Goal: Task Accomplishment & Management: Manage account settings

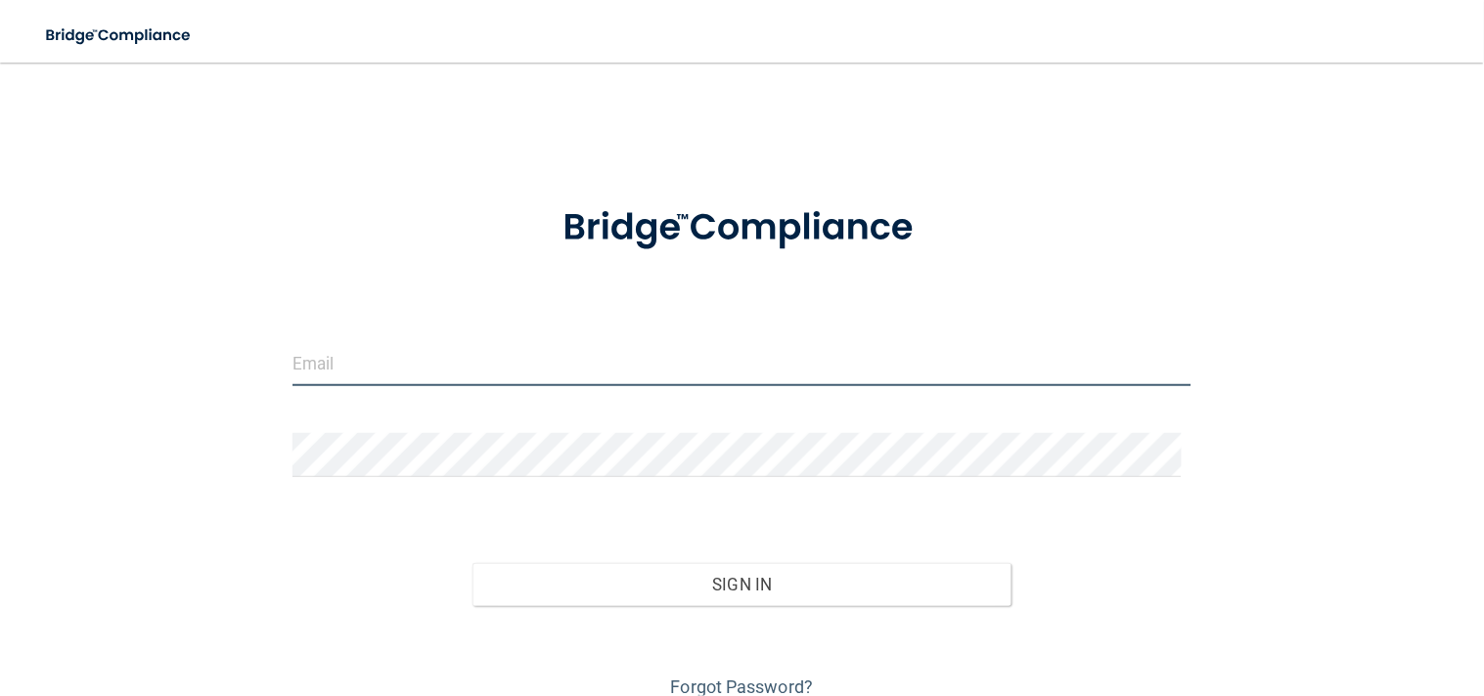
click at [424, 350] on input "email" at bounding box center [742, 364] width 900 height 44
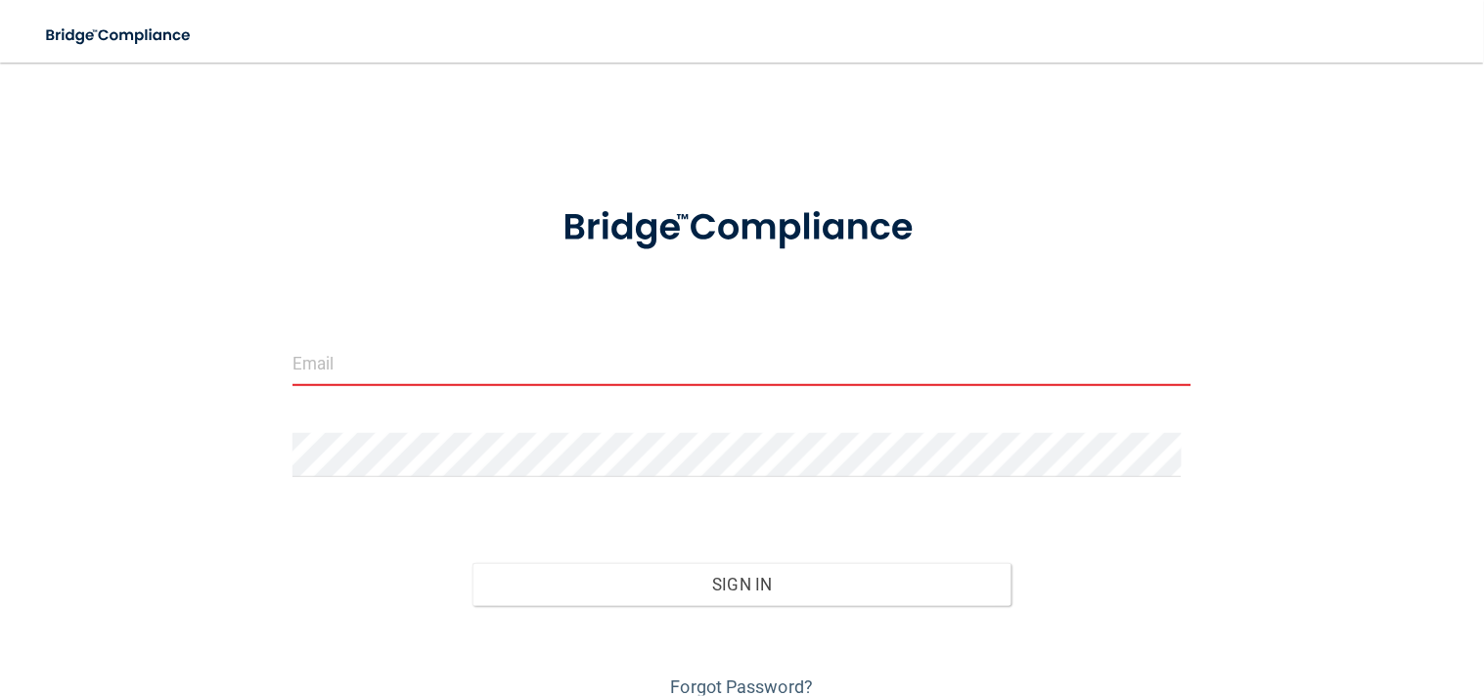
click at [153, 179] on div "Invalid email/password. You don't have permission to access that page. Sign In …" at bounding box center [741, 392] width 1405 height 621
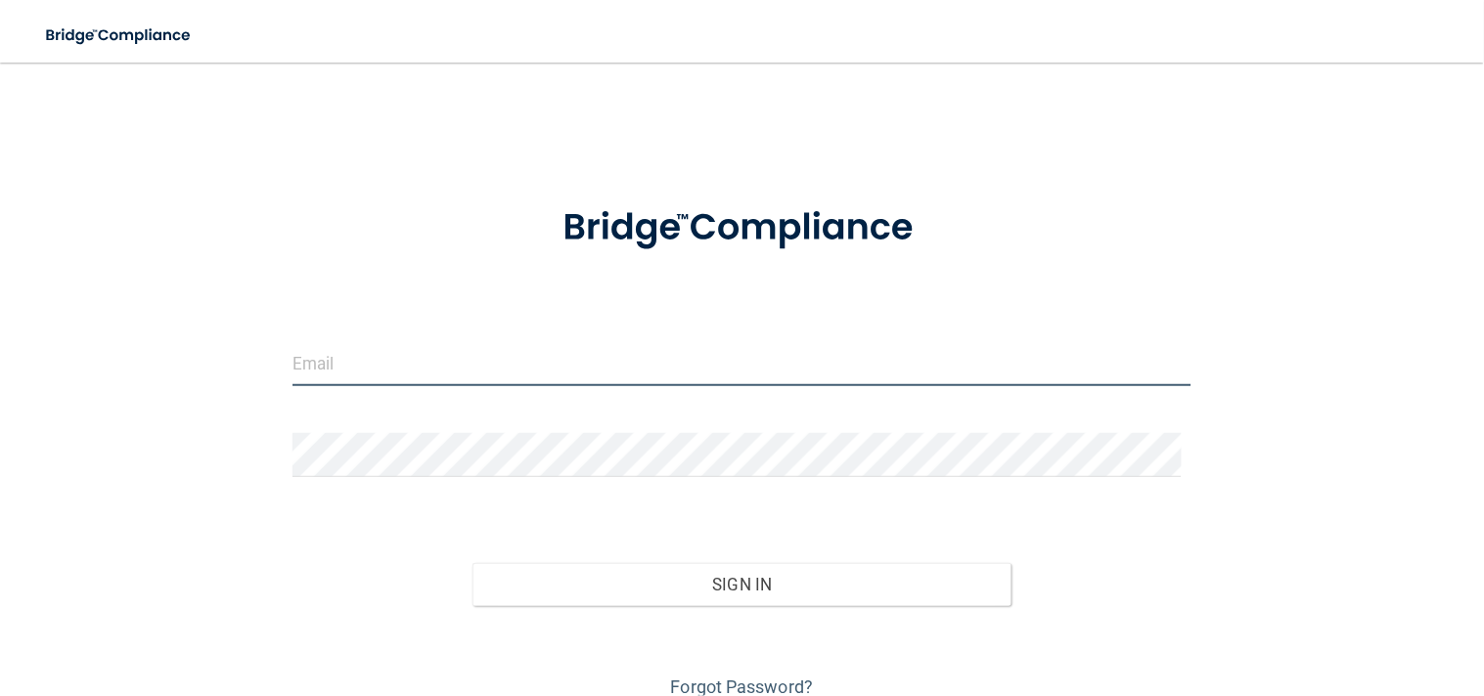
click at [332, 347] on input "email" at bounding box center [742, 364] width 900 height 44
type input "[EMAIL_ADDRESS][DOMAIN_NAME]"
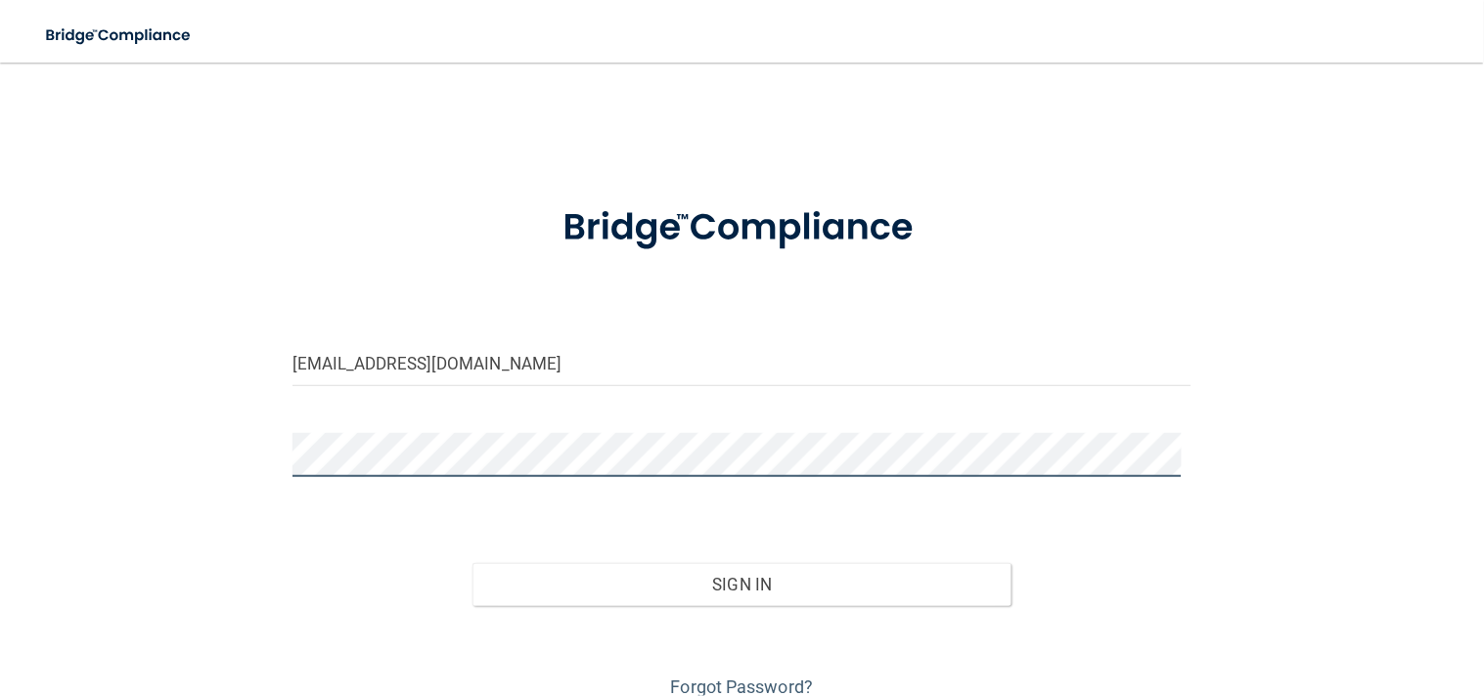
scroll to position [84, 0]
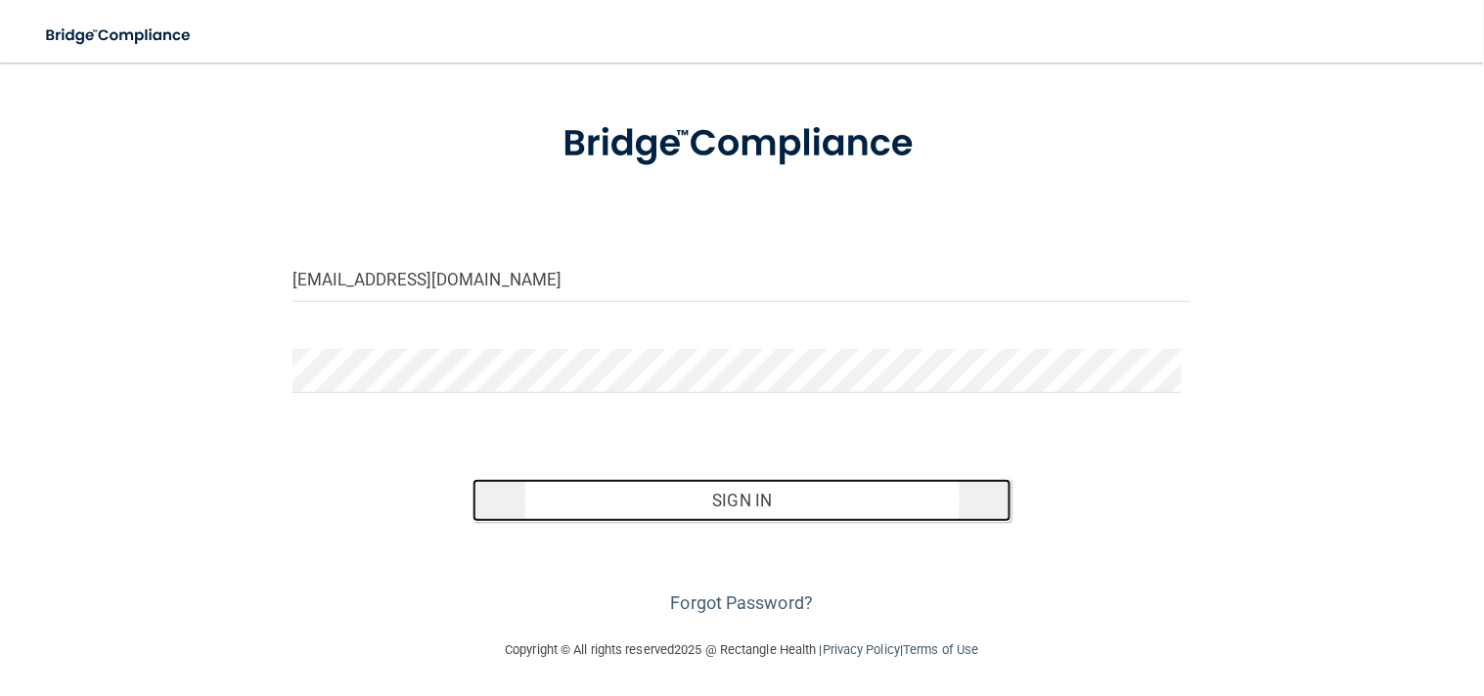
click at [646, 484] on button "Sign In" at bounding box center [742, 500] width 540 height 43
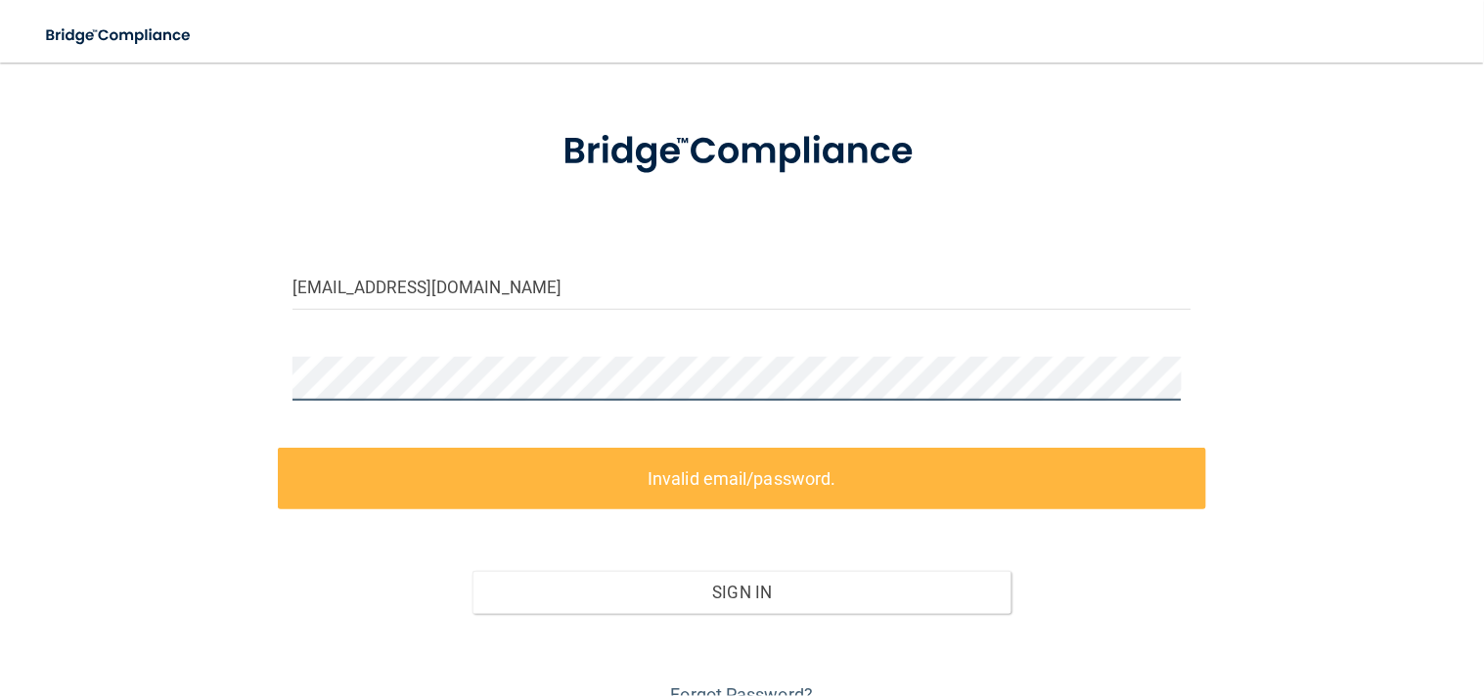
scroll to position [0, 0]
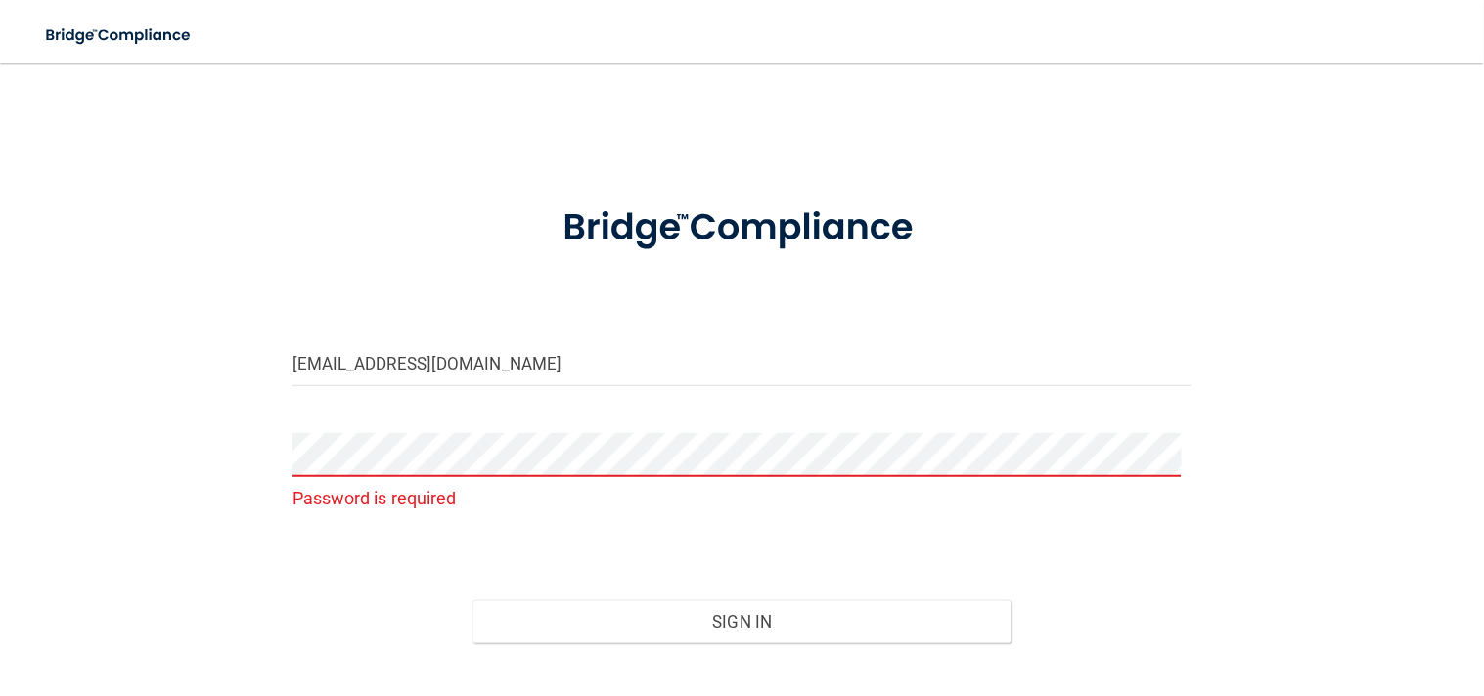
drag, startPoint x: 174, startPoint y: 389, endPoint x: 193, endPoint y: 387, distance: 18.7
click at [191, 387] on div "[EMAIL_ADDRESS][DOMAIN_NAME] Password is required Invalid email/password. You d…" at bounding box center [741, 411] width 1405 height 659
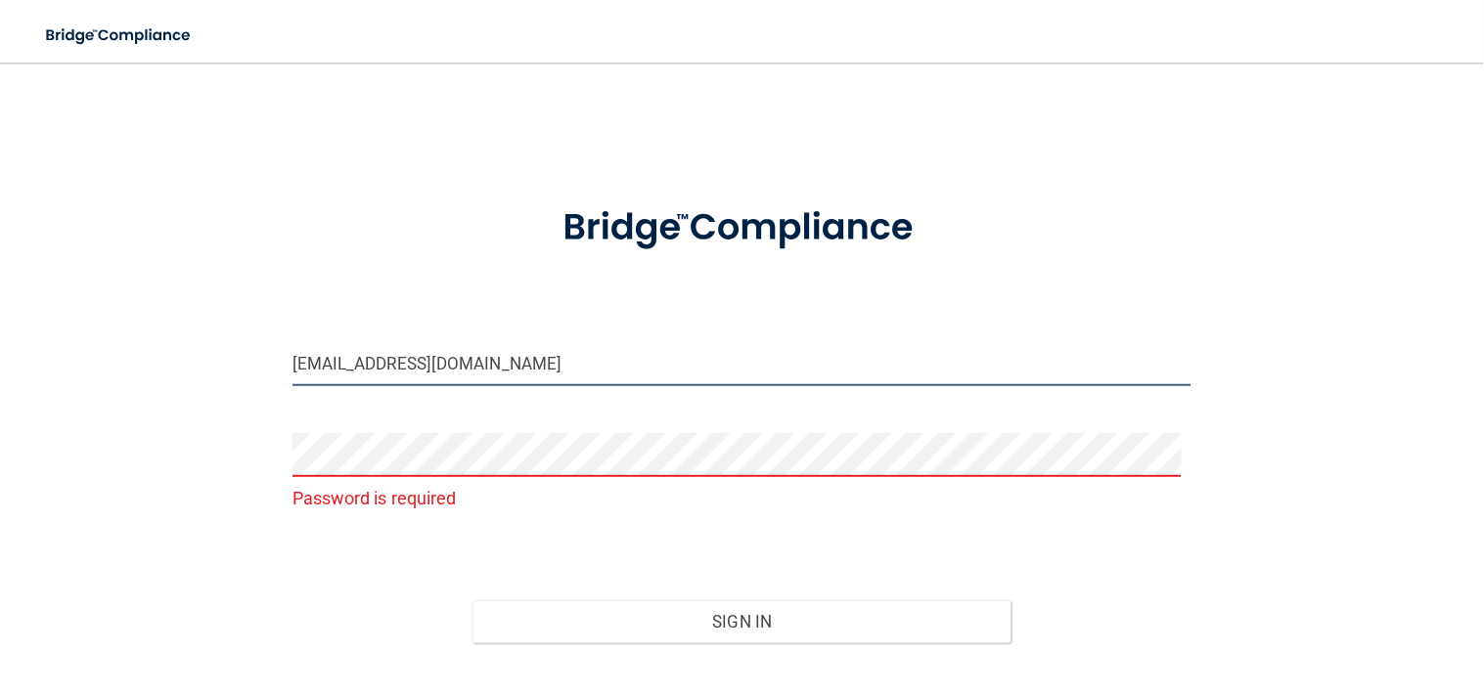
click at [613, 373] on input "[EMAIL_ADDRESS][DOMAIN_NAME]" at bounding box center [742, 364] width 900 height 44
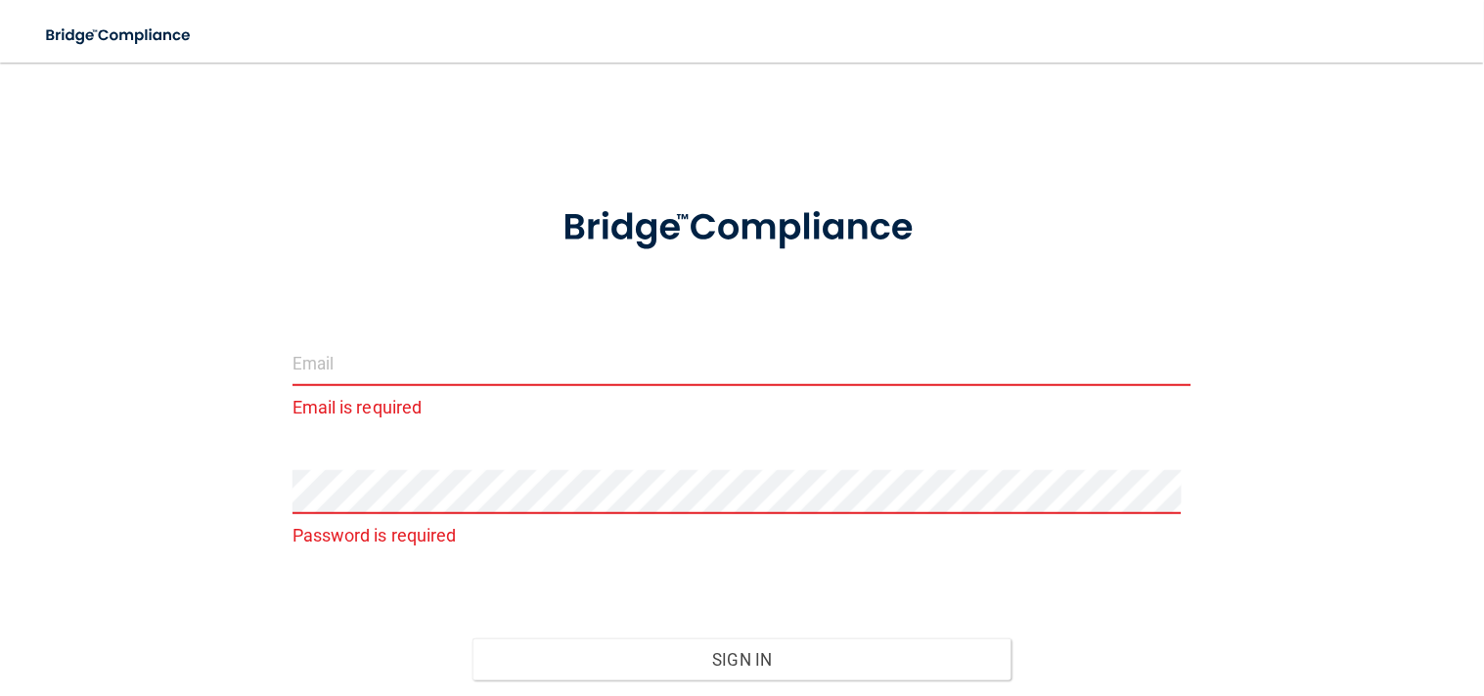
click at [736, 424] on div "Email is required" at bounding box center [742, 390] width 929 height 96
click at [722, 365] on input "email" at bounding box center [742, 364] width 900 height 44
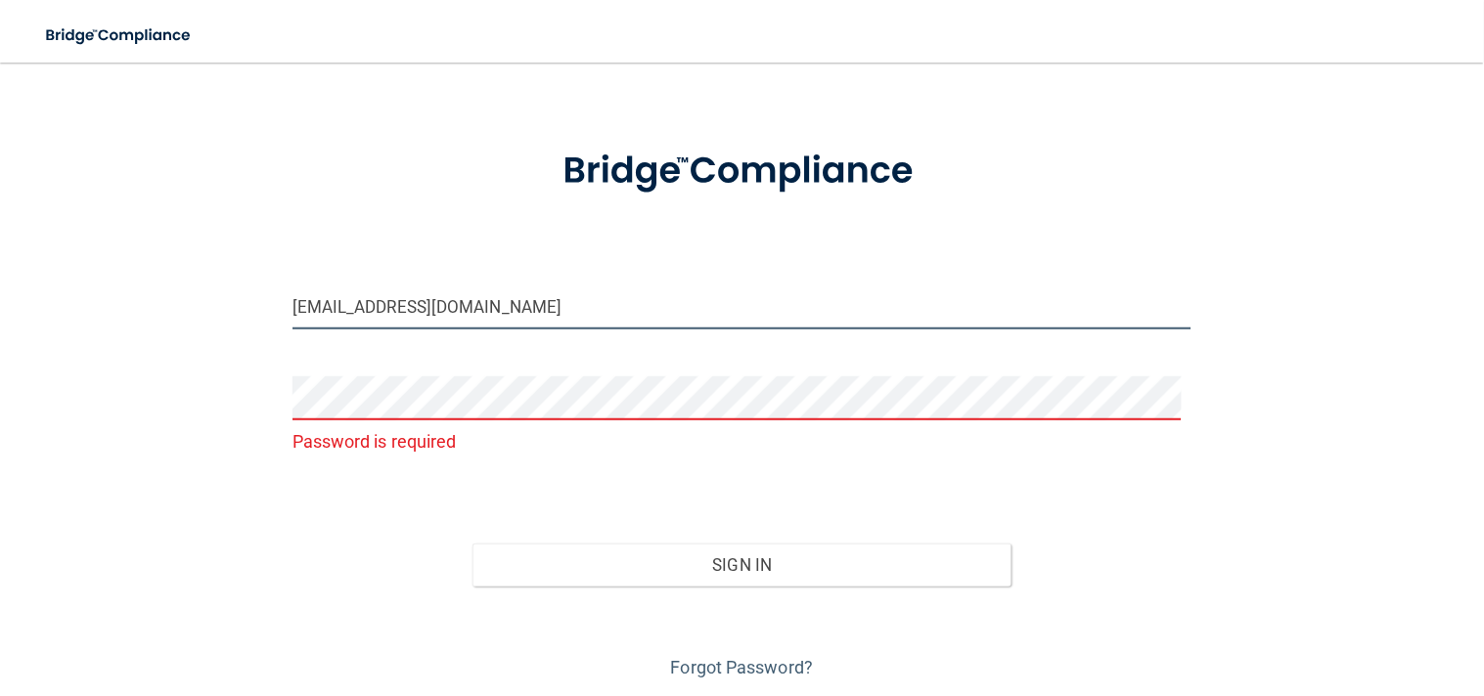
scroll to position [121, 0]
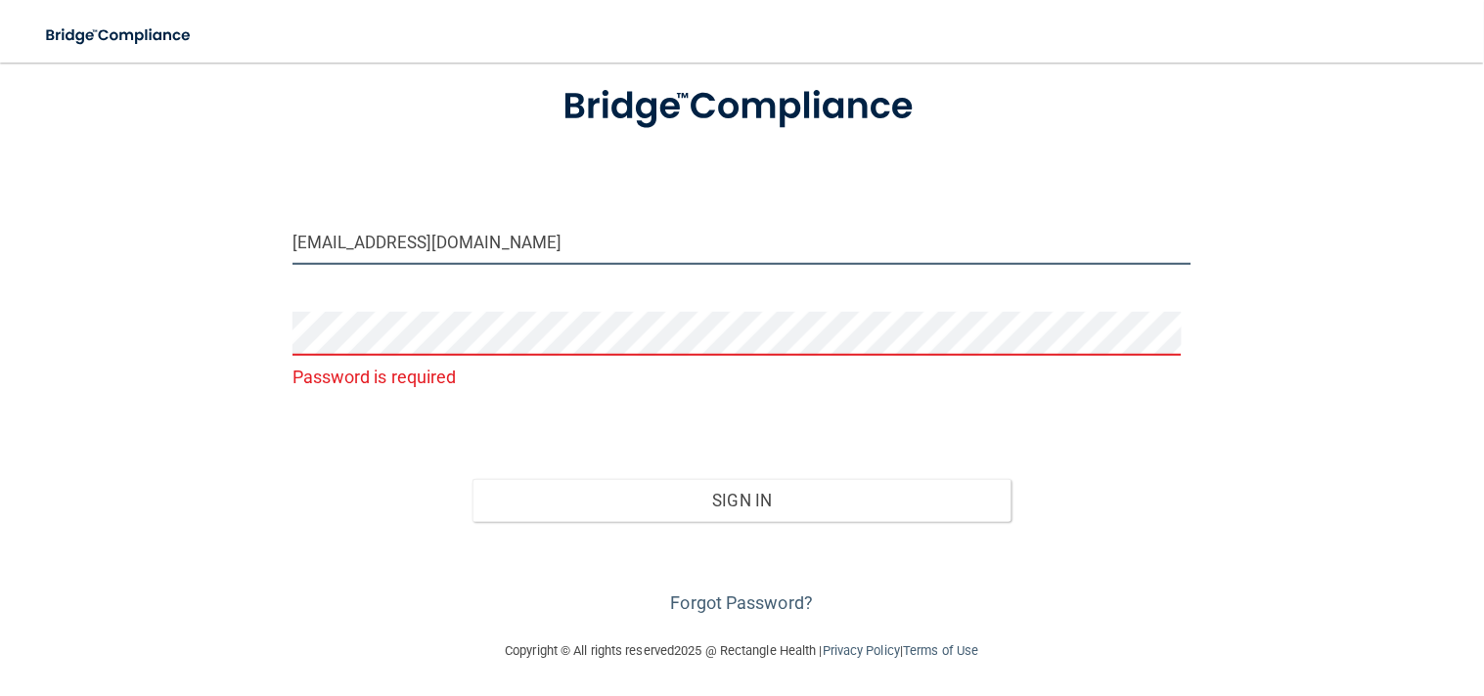
type input "[EMAIL_ADDRESS][DOMAIN_NAME]"
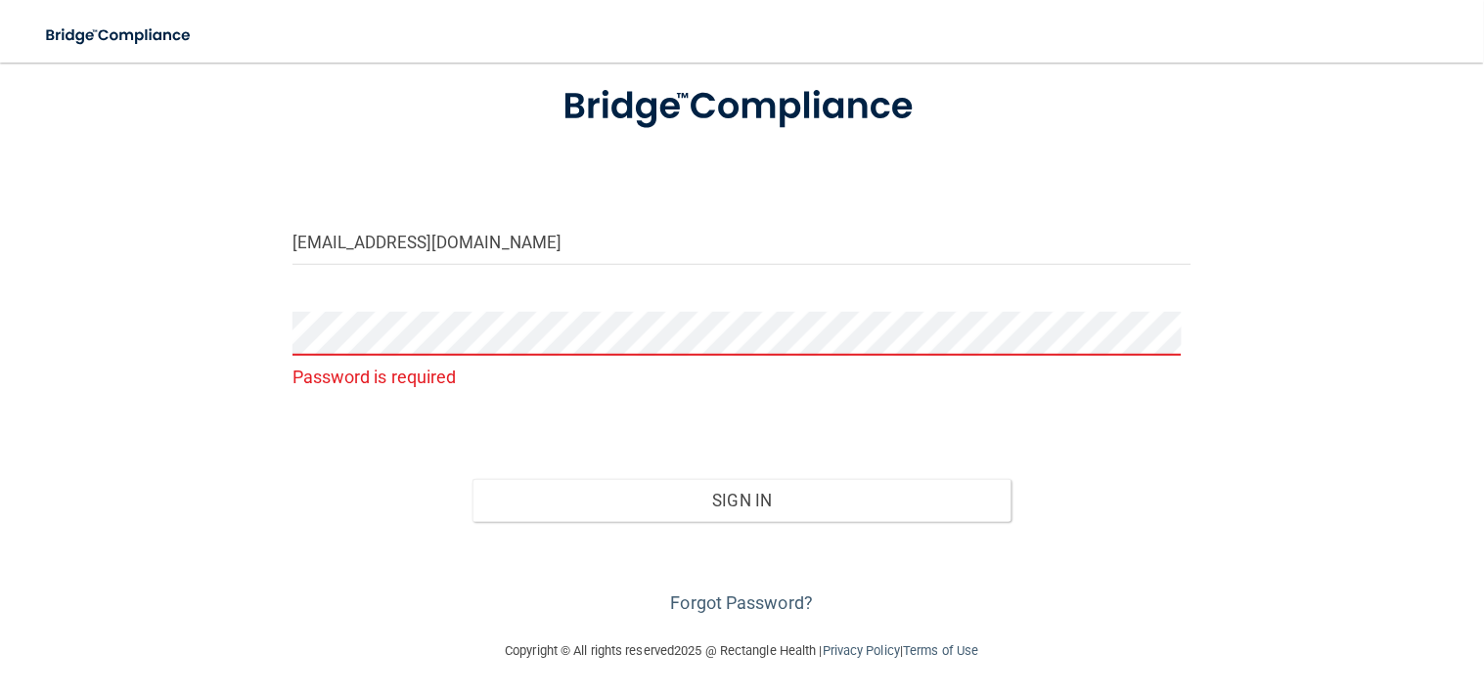
click at [614, 595] on div "Forgot Password?" at bounding box center [742, 571] width 929 height 98
click at [671, 597] on link "Forgot Password?" at bounding box center [742, 603] width 143 height 21
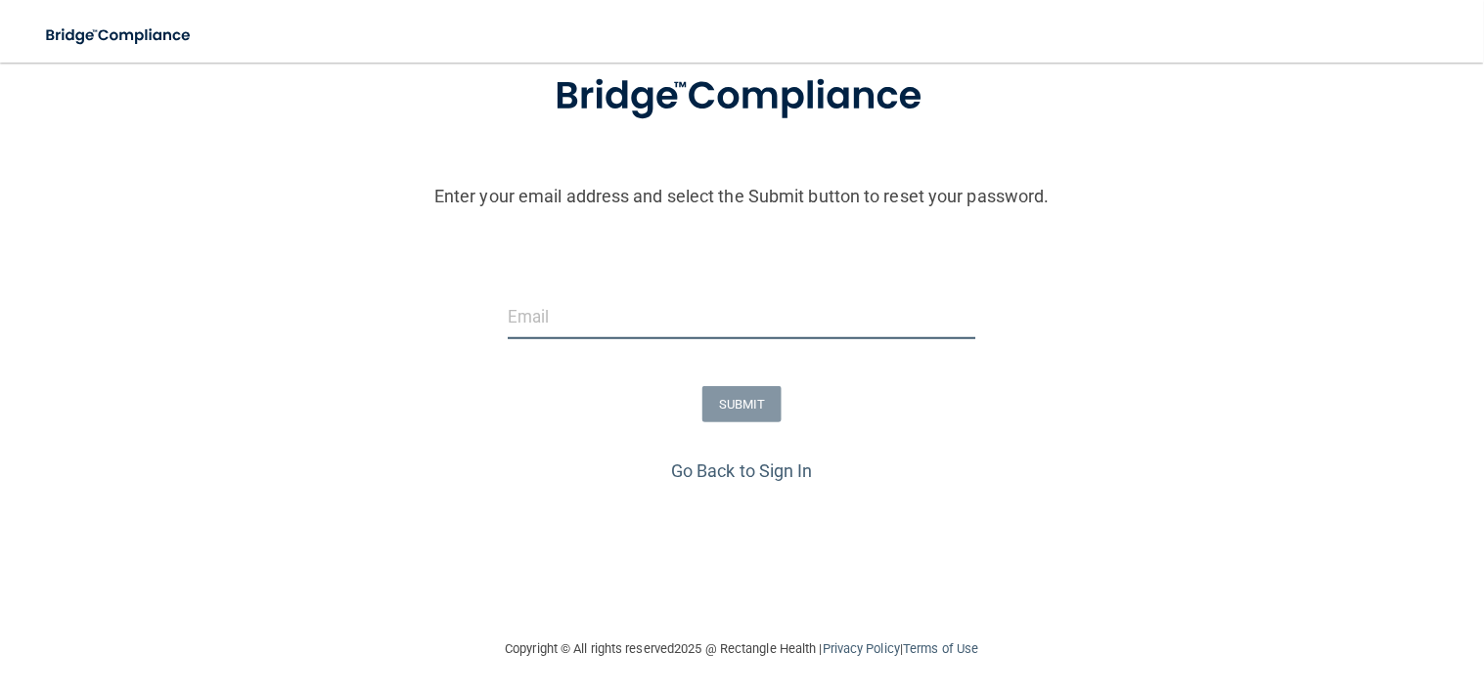
click at [686, 329] on input "email" at bounding box center [742, 317] width 468 height 44
type input "[EMAIL_ADDRESS][DOMAIN_NAME]"
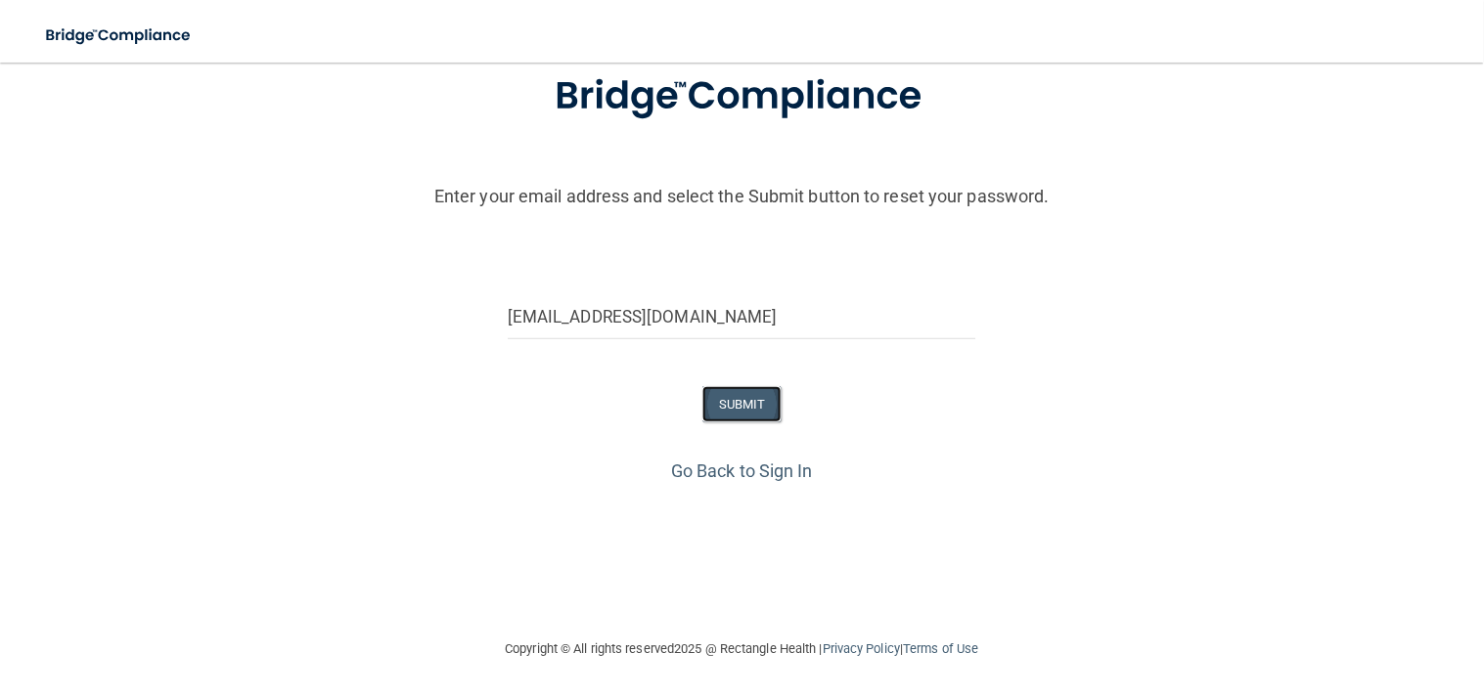
click at [719, 388] on button "SUBMIT" at bounding box center [741, 404] width 79 height 36
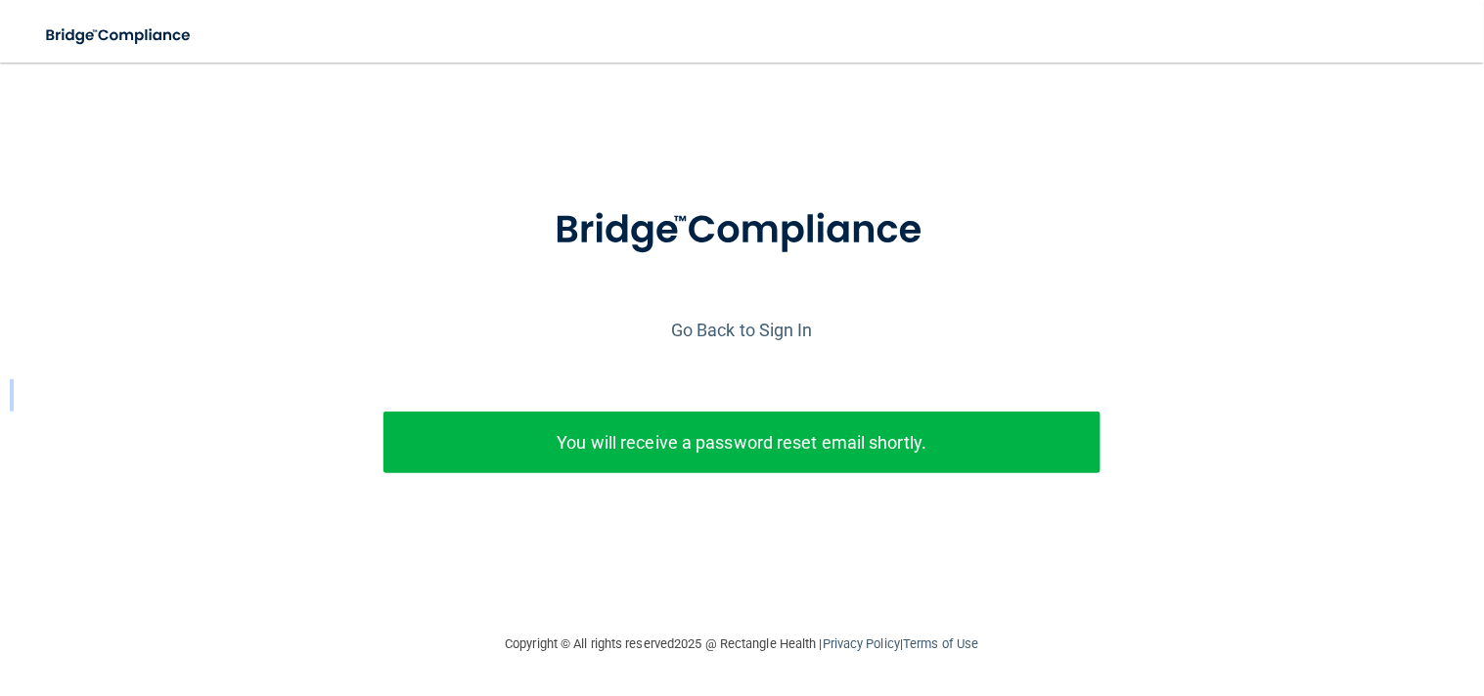
drag, startPoint x: 720, startPoint y: 389, endPoint x: 421, endPoint y: 442, distance: 302.9
click at [421, 442] on div "Enter your email address and select the Submit button to reset your password. […" at bounding box center [742, 370] width 1464 height 381
click at [733, 339] on link "Go Back to Sign In" at bounding box center [742, 330] width 142 height 21
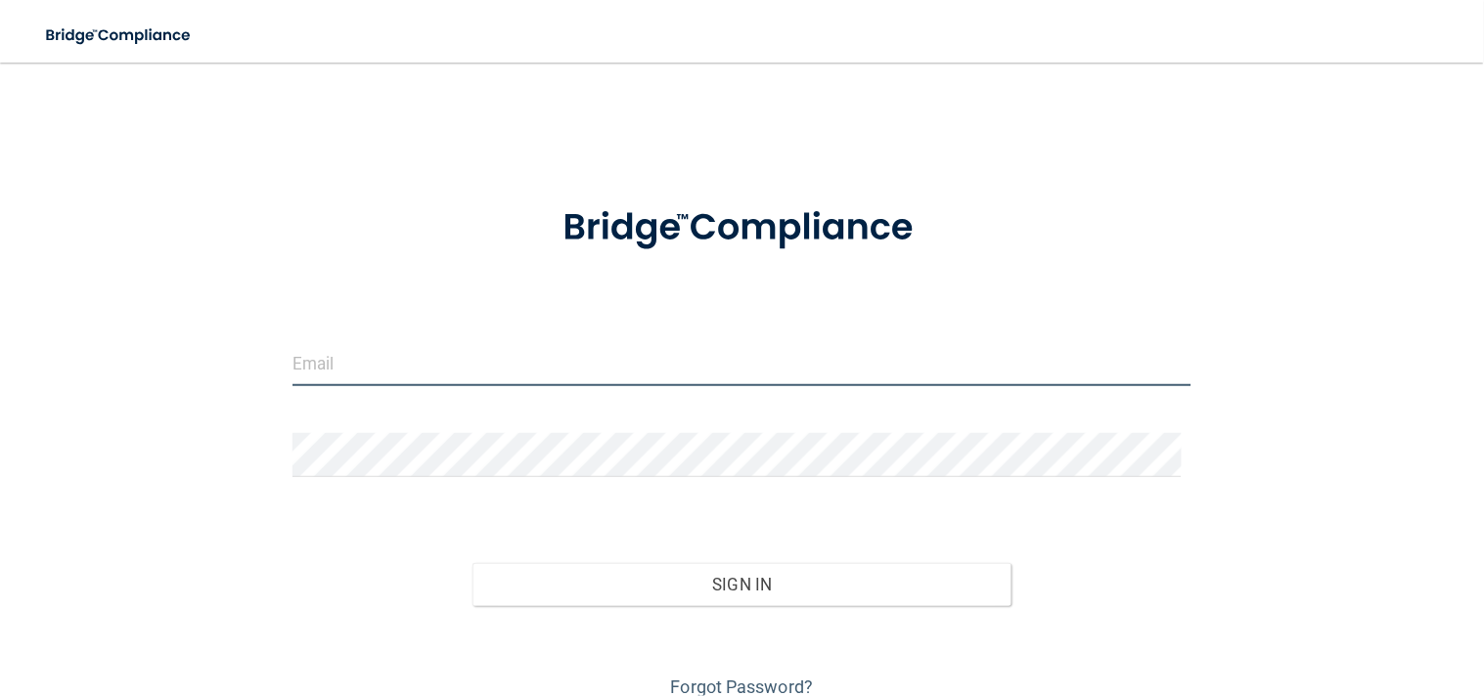
click at [563, 349] on input "email" at bounding box center [742, 364] width 900 height 44
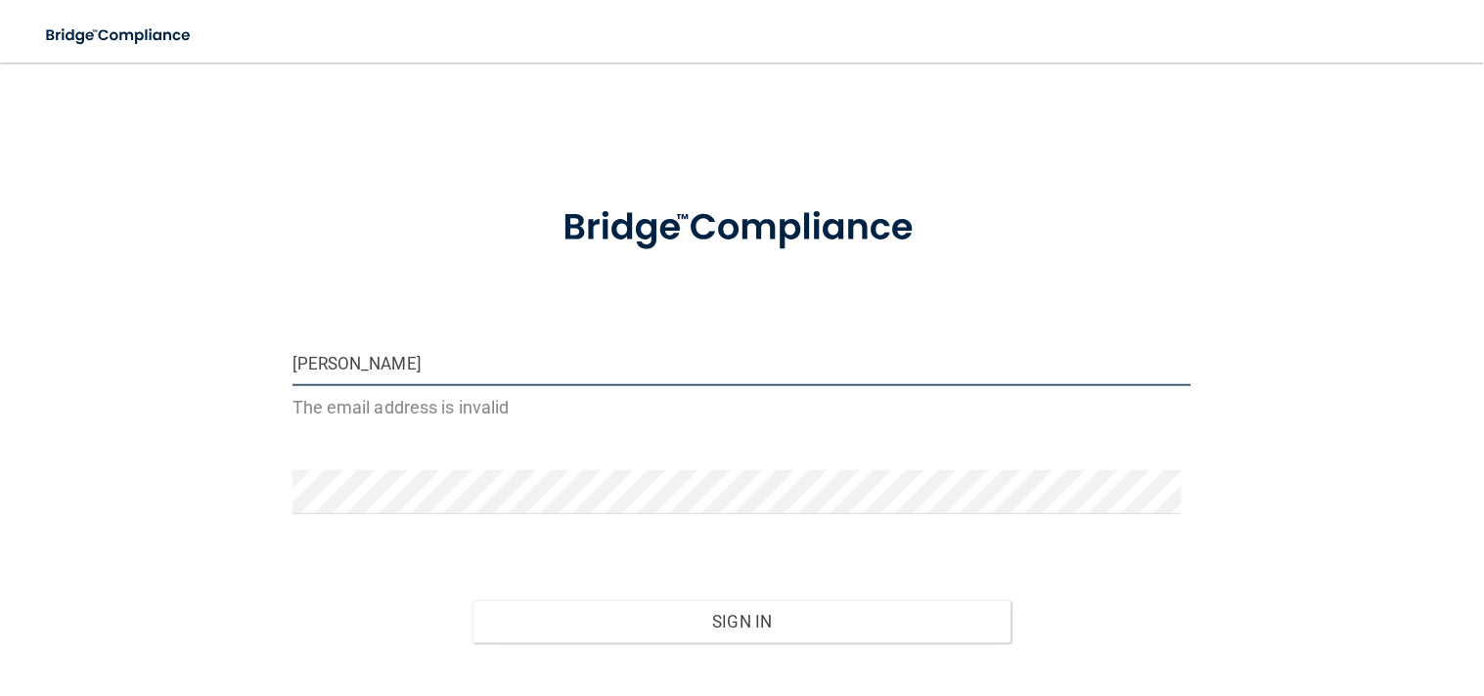
type input "[EMAIL_ADDRESS][DOMAIN_NAME]"
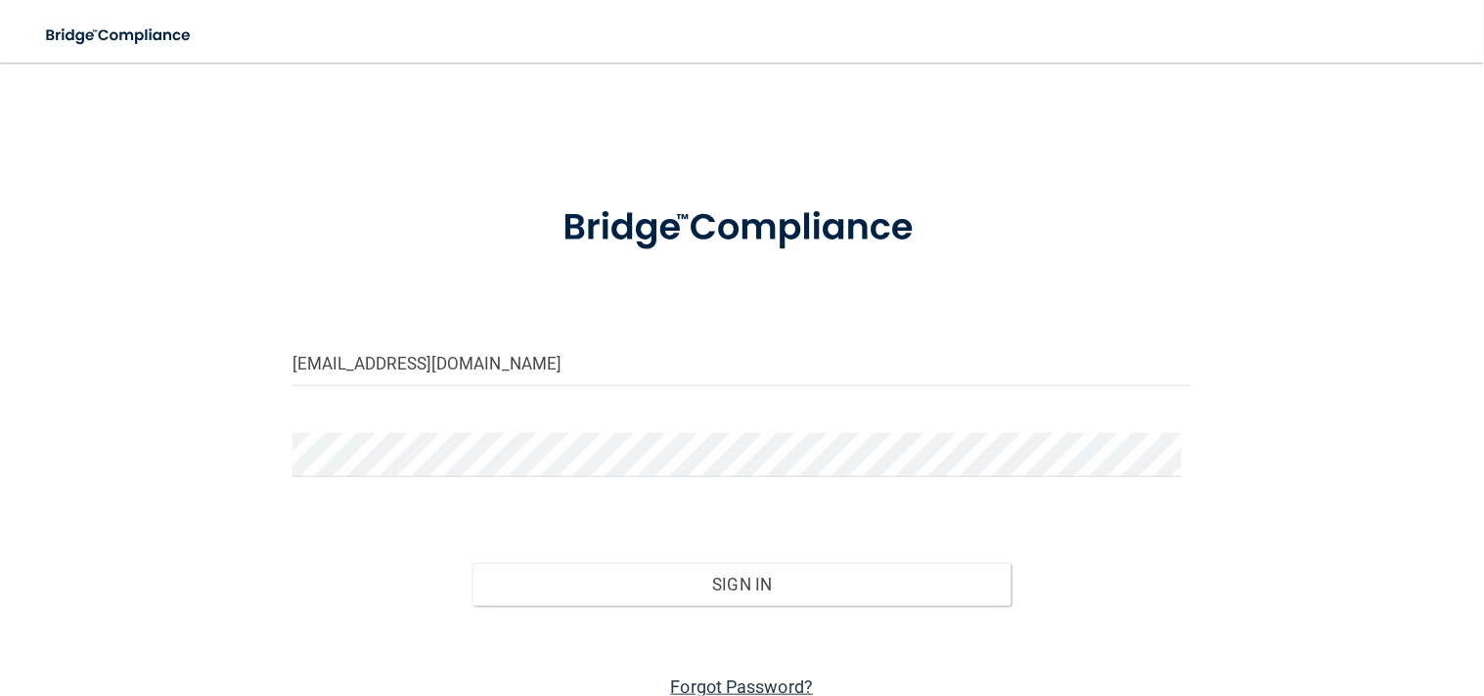
drag, startPoint x: 755, startPoint y: 689, endPoint x: 715, endPoint y: 689, distance: 40.1
click at [715, 689] on link "Forgot Password?" at bounding box center [742, 687] width 143 height 21
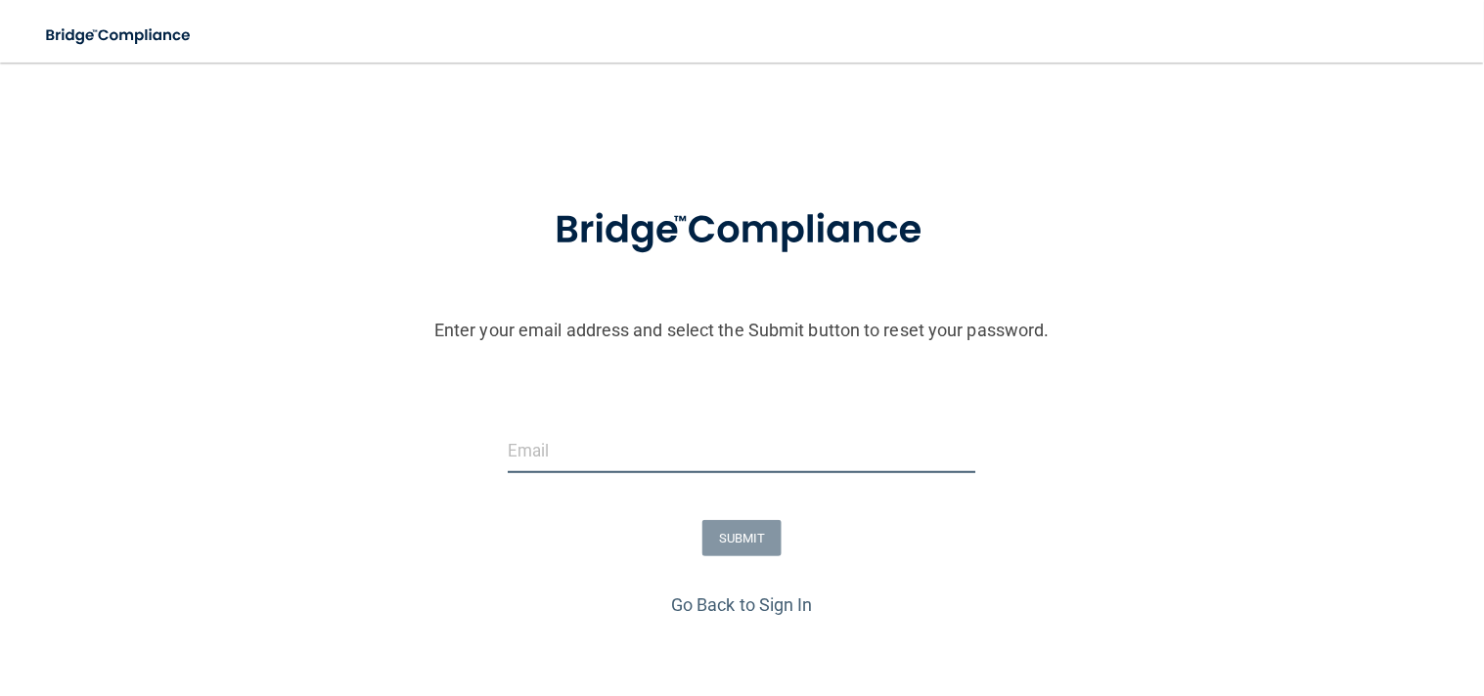
click at [695, 457] on input "email" at bounding box center [742, 451] width 468 height 44
type input "[EMAIL_ADDRESS][DOMAIN_NAME]"
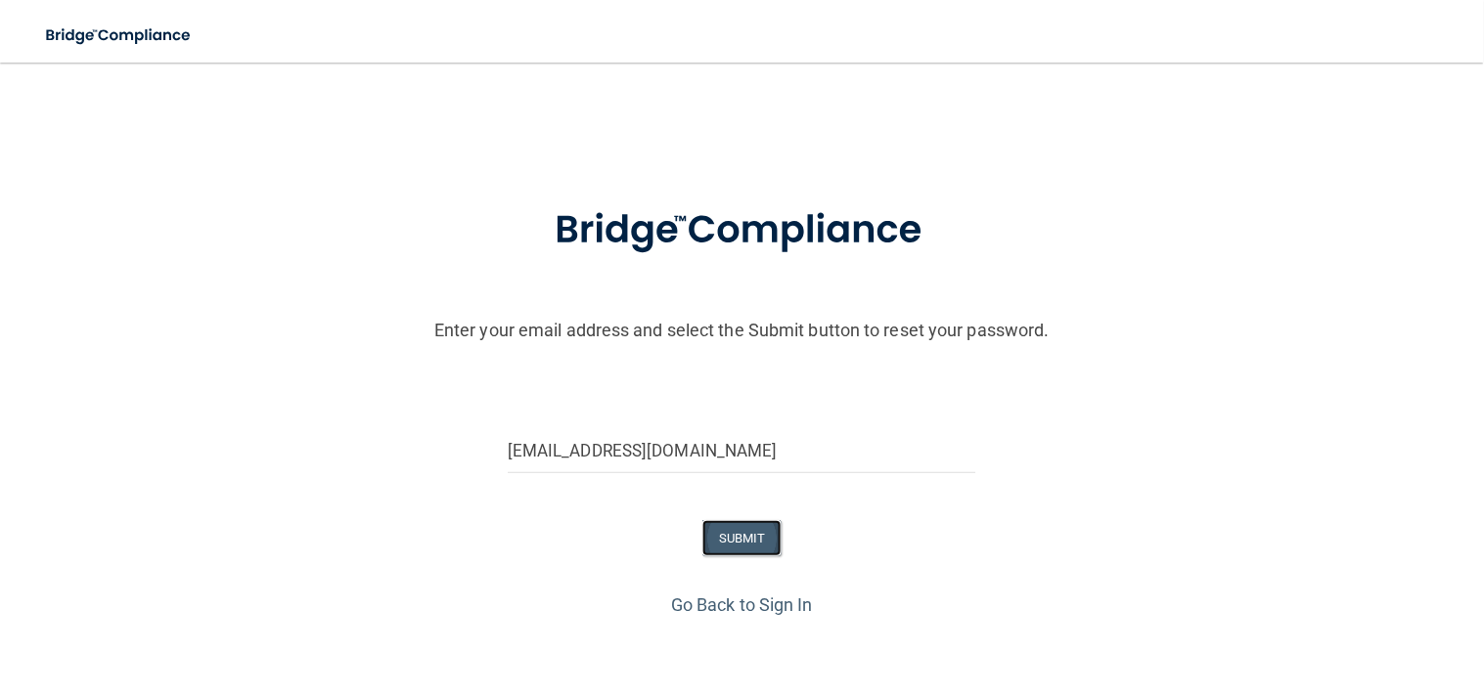
click at [716, 552] on button "SUBMIT" at bounding box center [741, 538] width 79 height 36
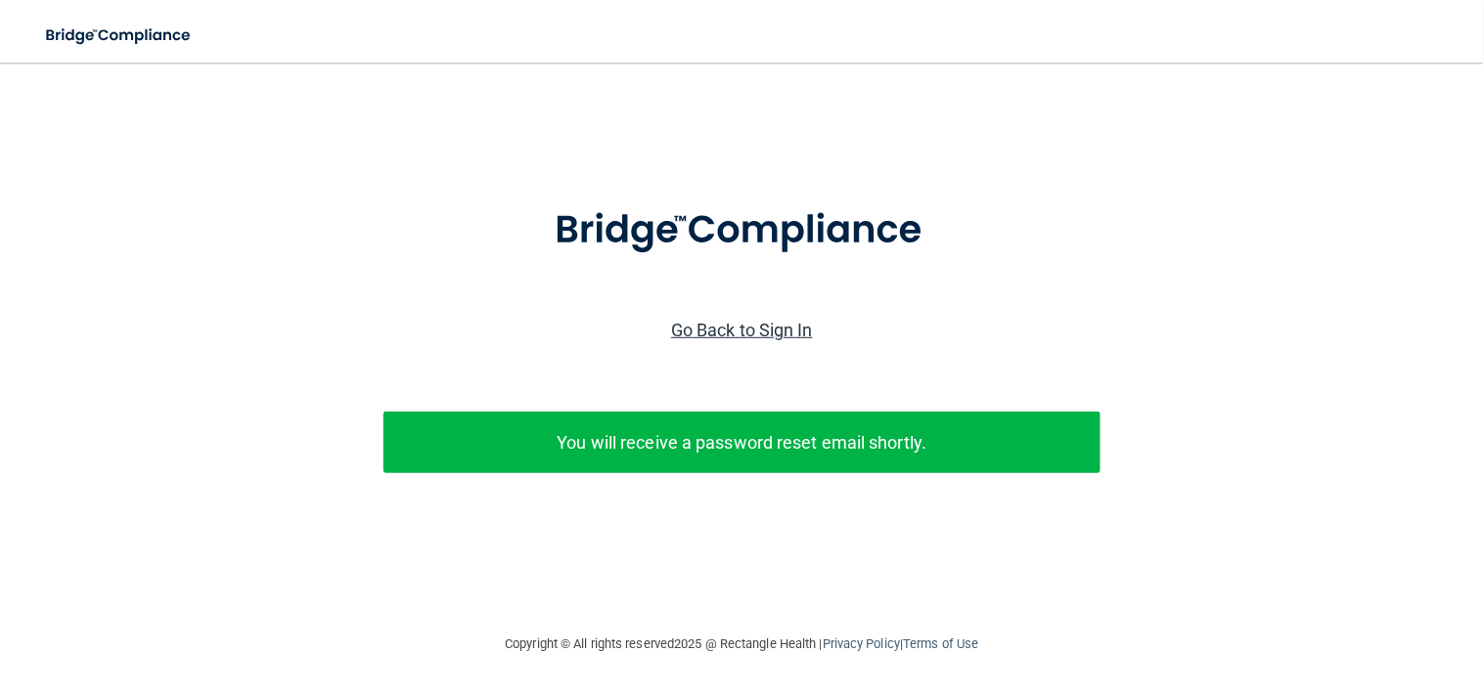
click at [768, 329] on link "Go Back to Sign In" at bounding box center [742, 330] width 142 height 21
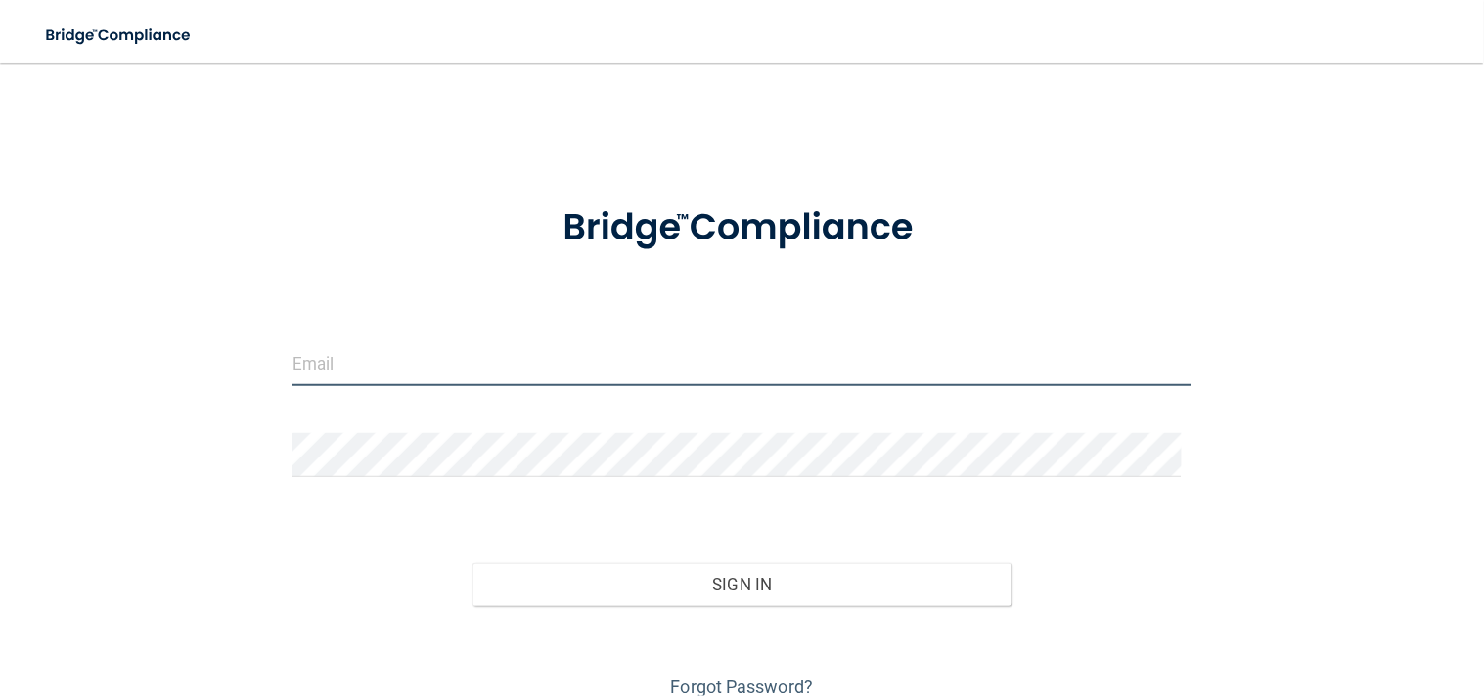
click at [730, 364] on input "email" at bounding box center [742, 364] width 900 height 44
type input "[EMAIL_ADDRESS][DOMAIN_NAME]"
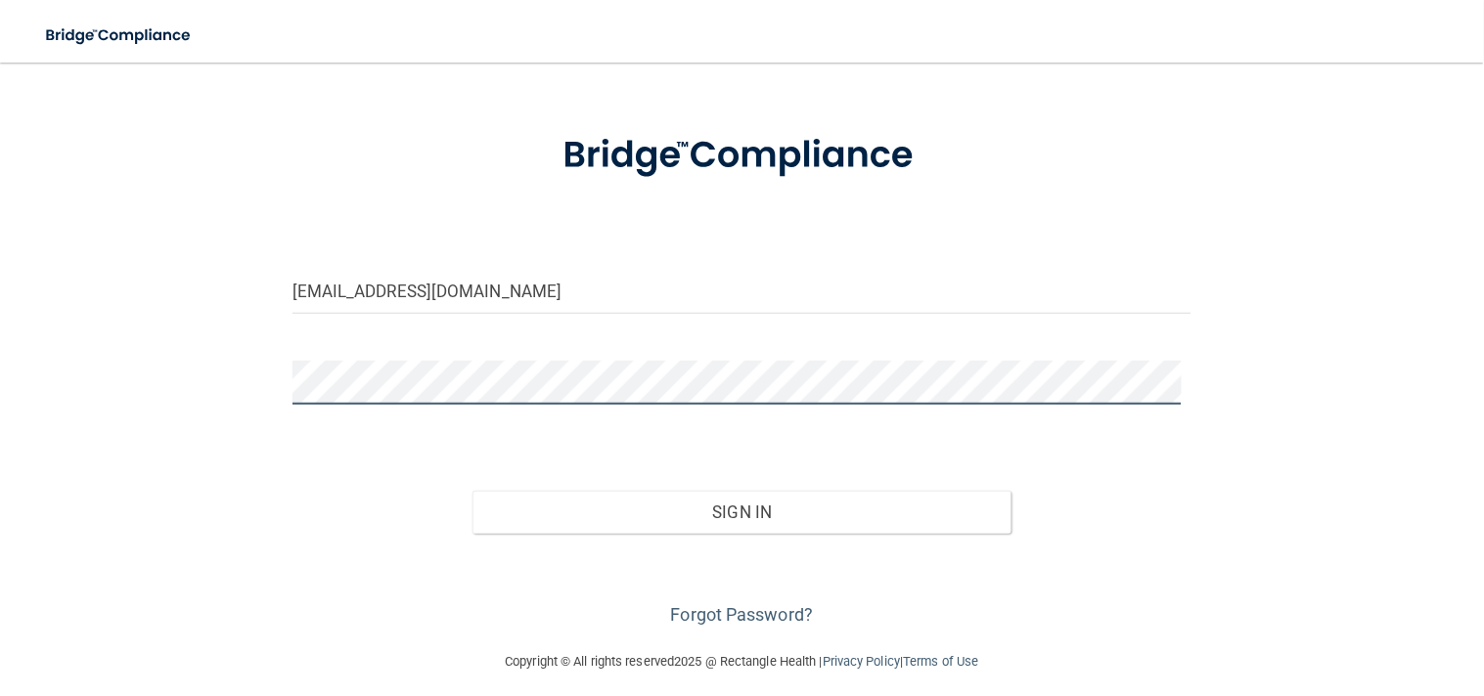
scroll to position [84, 0]
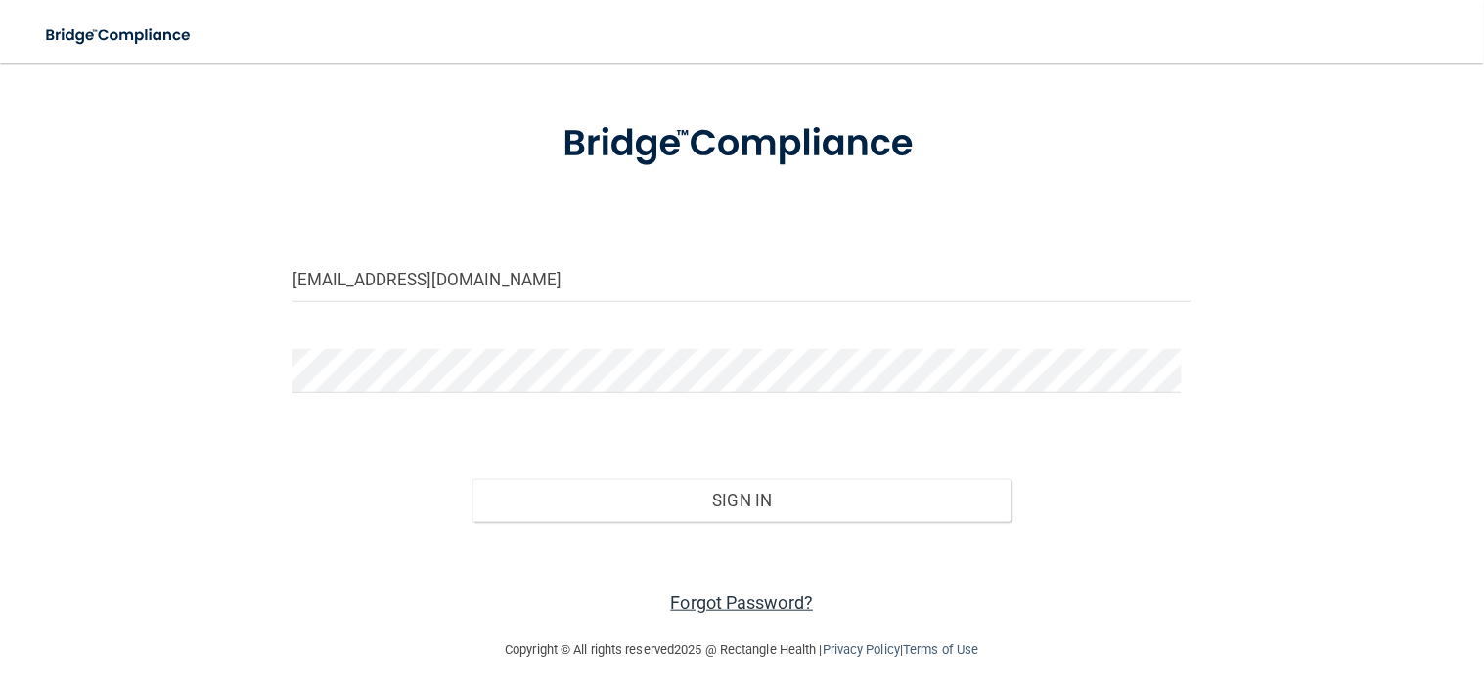
click at [681, 598] on link "Forgot Password?" at bounding box center [742, 603] width 143 height 21
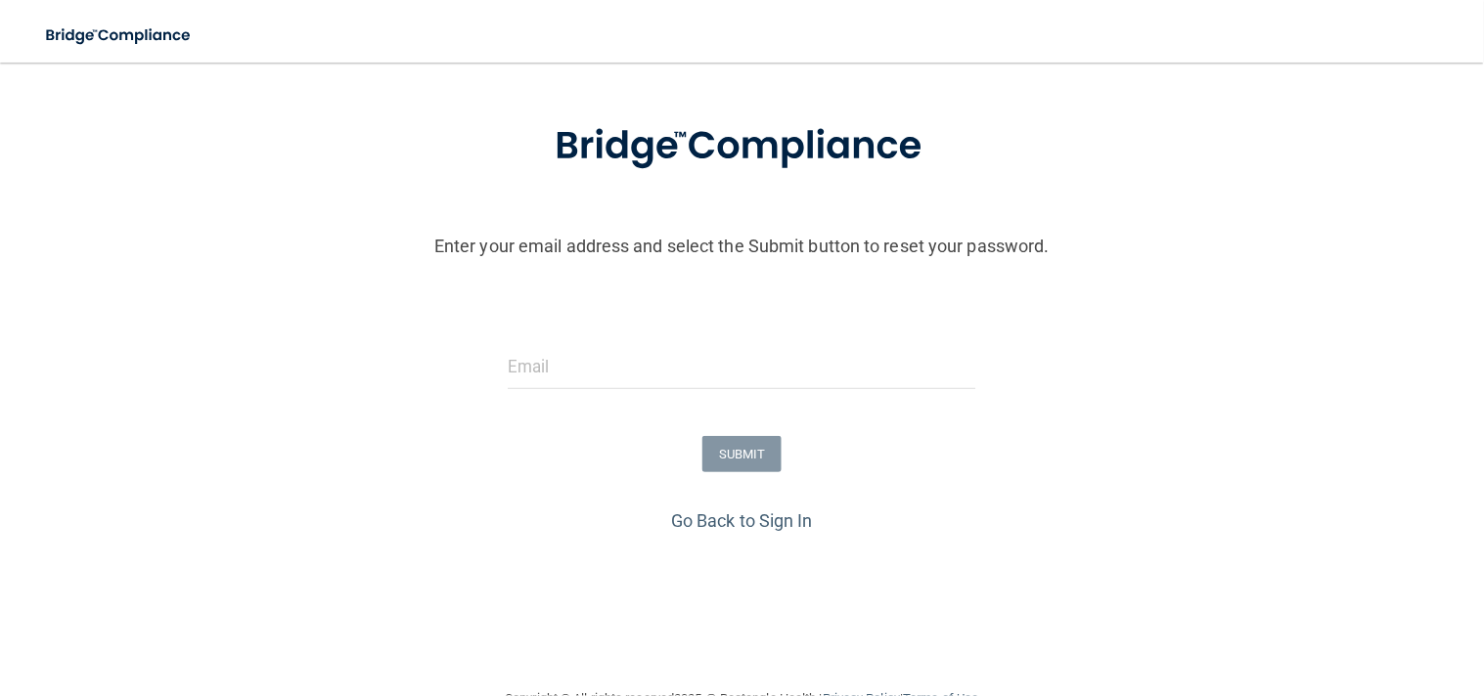
scroll to position [134, 0]
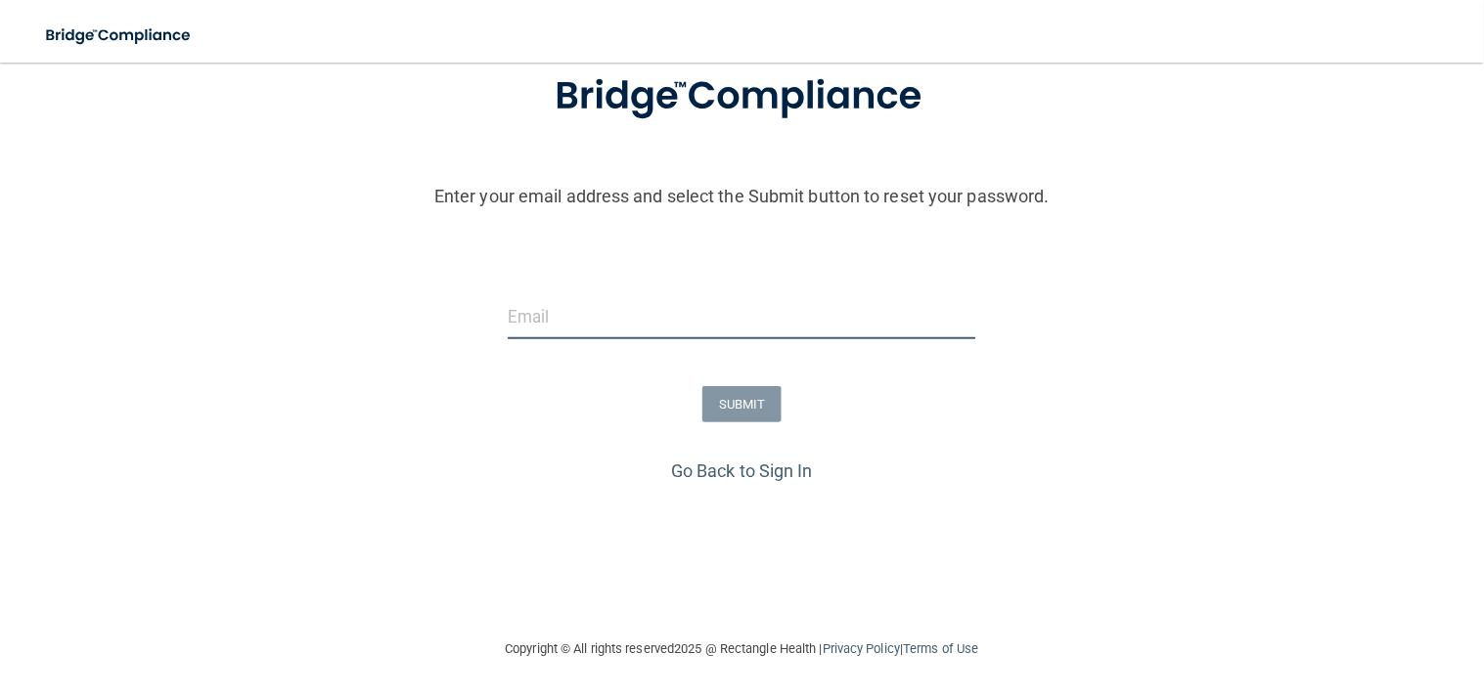
click at [613, 318] on input "email" at bounding box center [742, 317] width 468 height 44
type input "[EMAIL_ADDRESS][DOMAIN_NAME]"
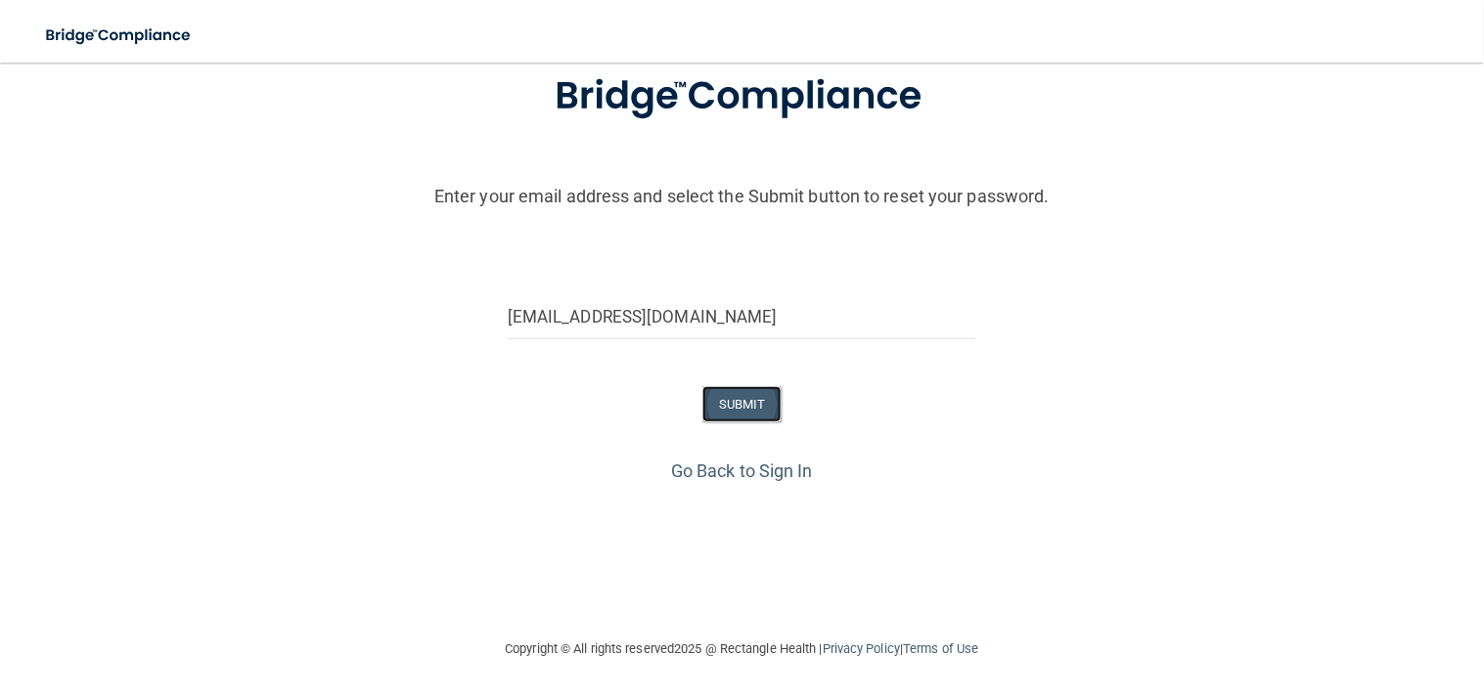
click at [722, 394] on button "SUBMIT" at bounding box center [741, 404] width 79 height 36
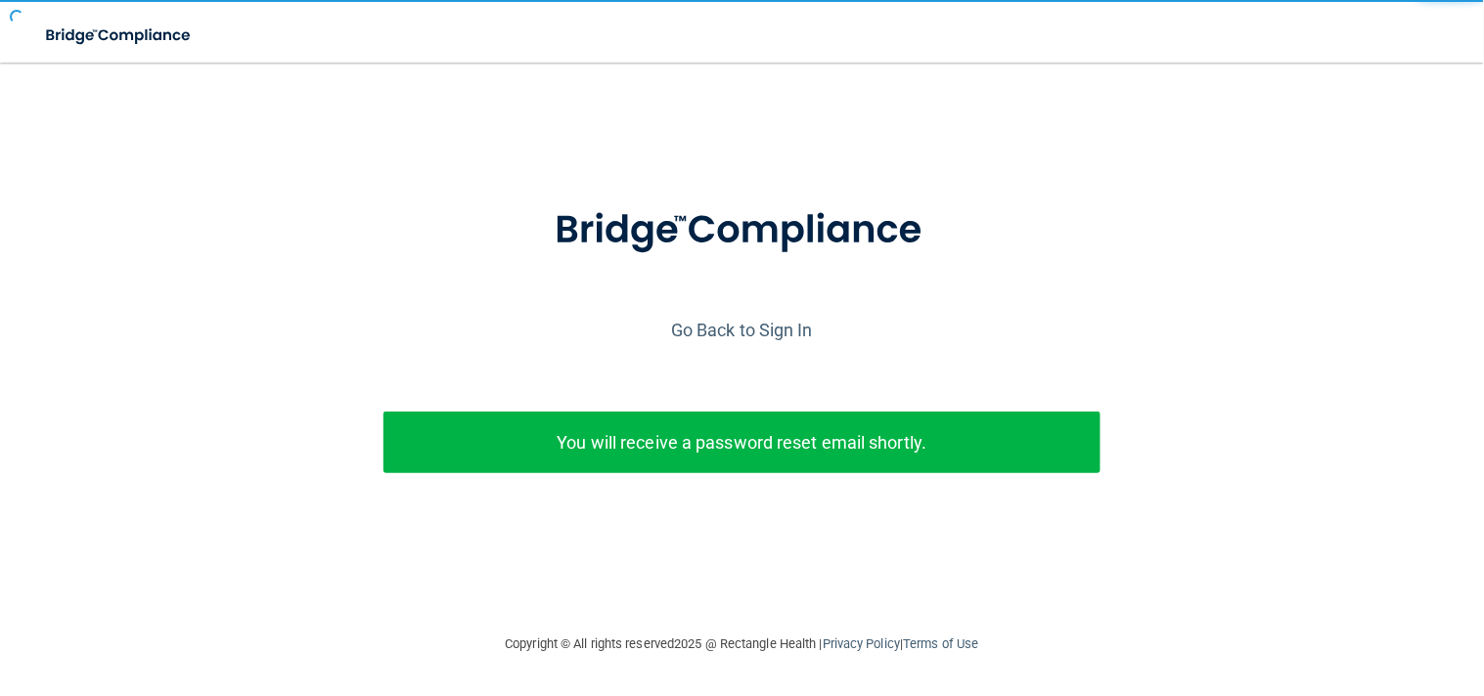
scroll to position [0, 0]
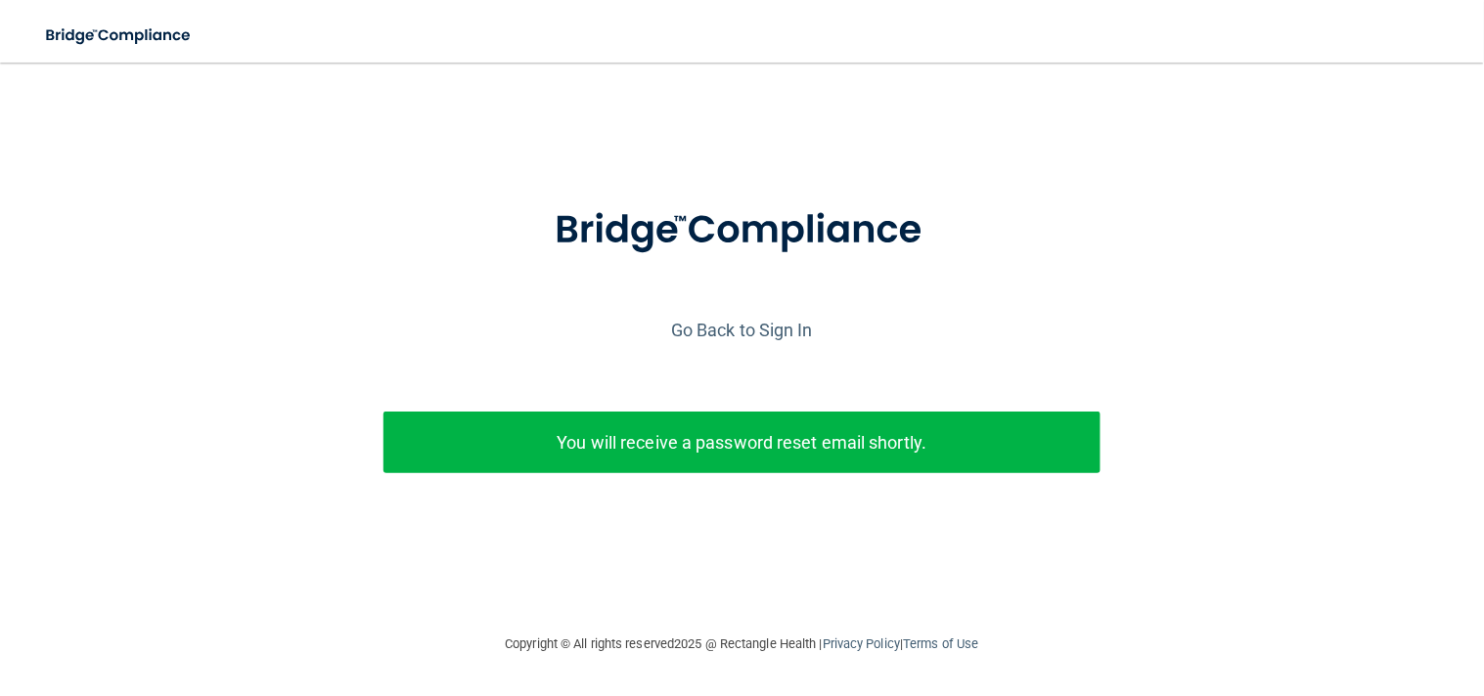
click at [722, 394] on div "Enter your email address and select the Submit button to reset your password. […" at bounding box center [742, 370] width 1464 height 381
